Goal: Navigation & Orientation: Find specific page/section

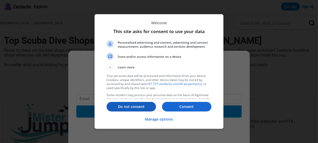
click at [126, 108] on p "Do not consent" at bounding box center [131, 106] width 49 height 5
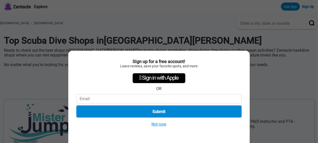
click at [157, 127] on div "Sign up for a free account! Leave reviews, save your favorite spots, and more …" at bounding box center [158, 97] width 181 height 92
click at [160, 124] on button "Not now" at bounding box center [159, 123] width 18 height 5
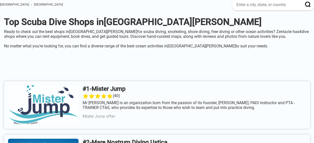
scroll to position [25, 0]
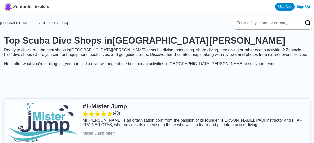
click at [158, 117] on link at bounding box center [157, 122] width 306 height 47
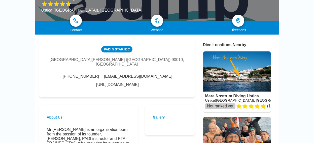
scroll to position [25, 0]
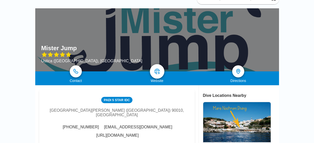
click at [154, 71] on img at bounding box center [157, 71] width 6 height 6
